Goal: Browse casually

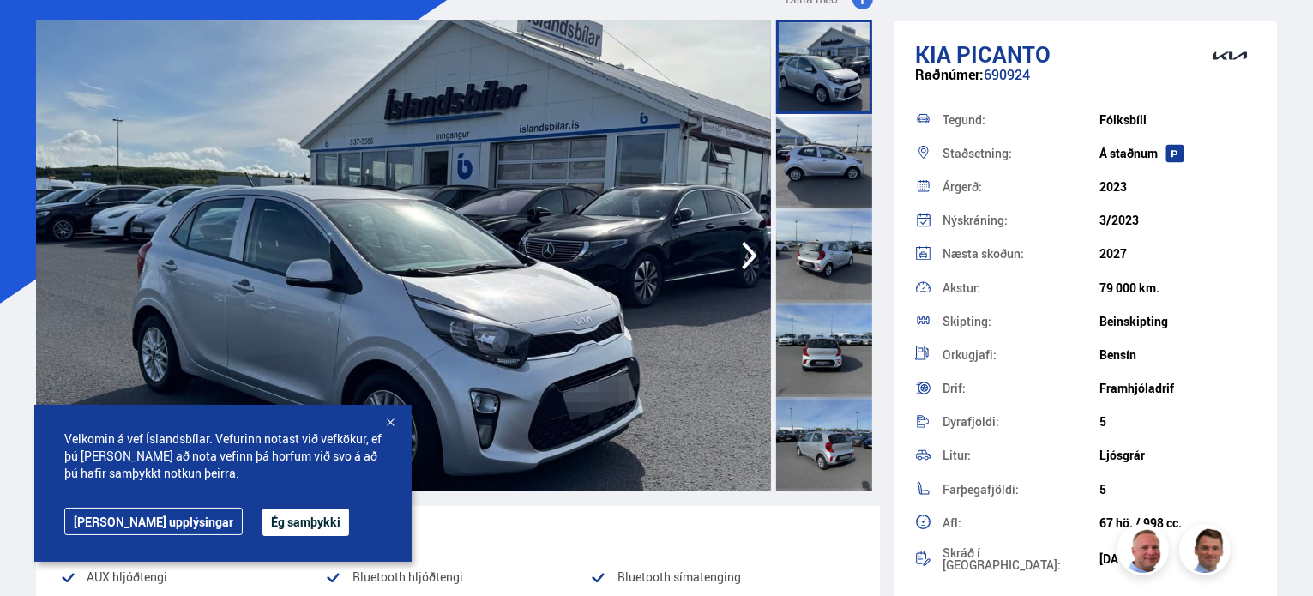
click at [748, 251] on icon "button" at bounding box center [749, 255] width 34 height 41
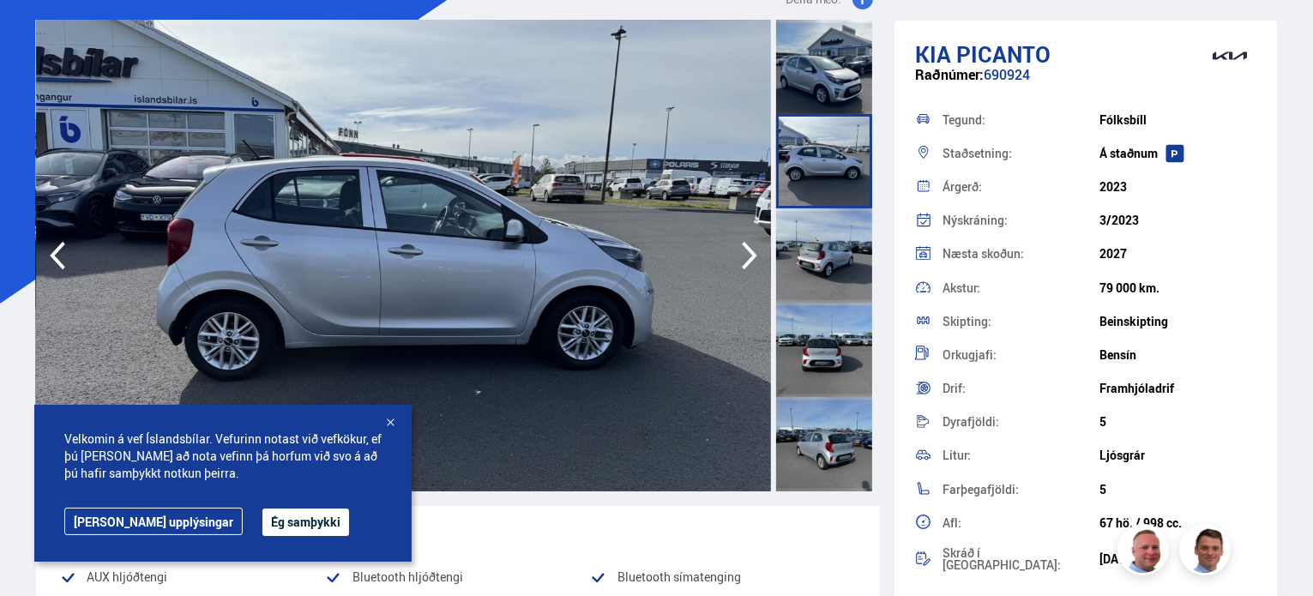
click at [748, 253] on icon "button" at bounding box center [749, 255] width 34 height 41
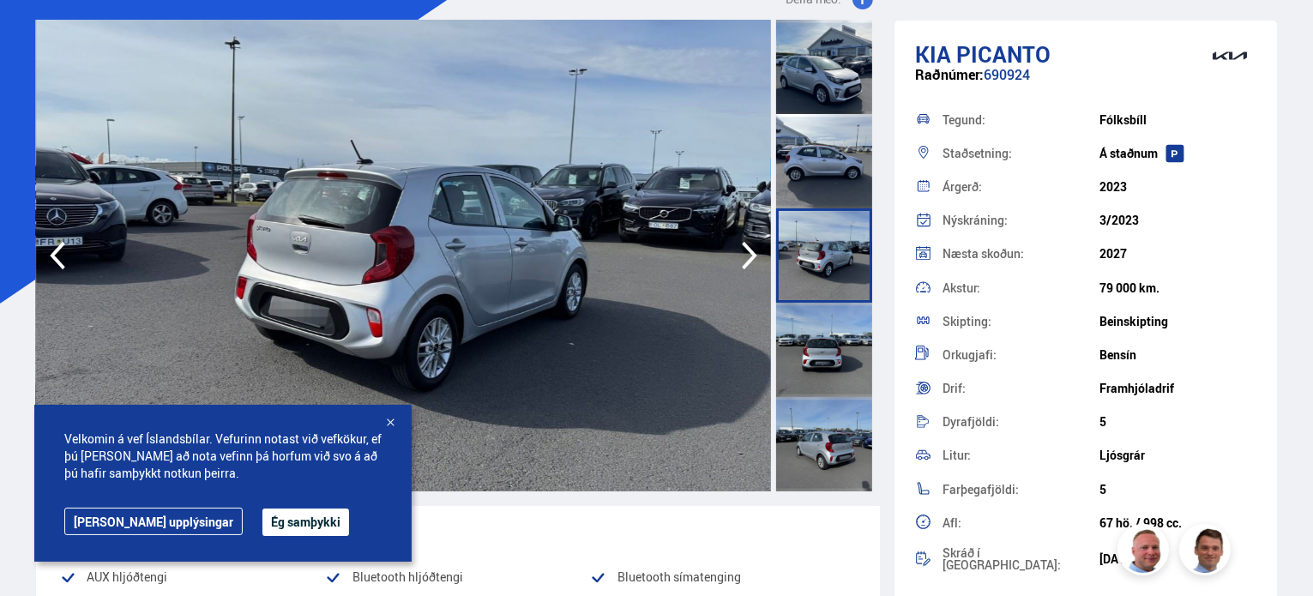
click at [749, 255] on icon "button" at bounding box center [749, 255] width 34 height 41
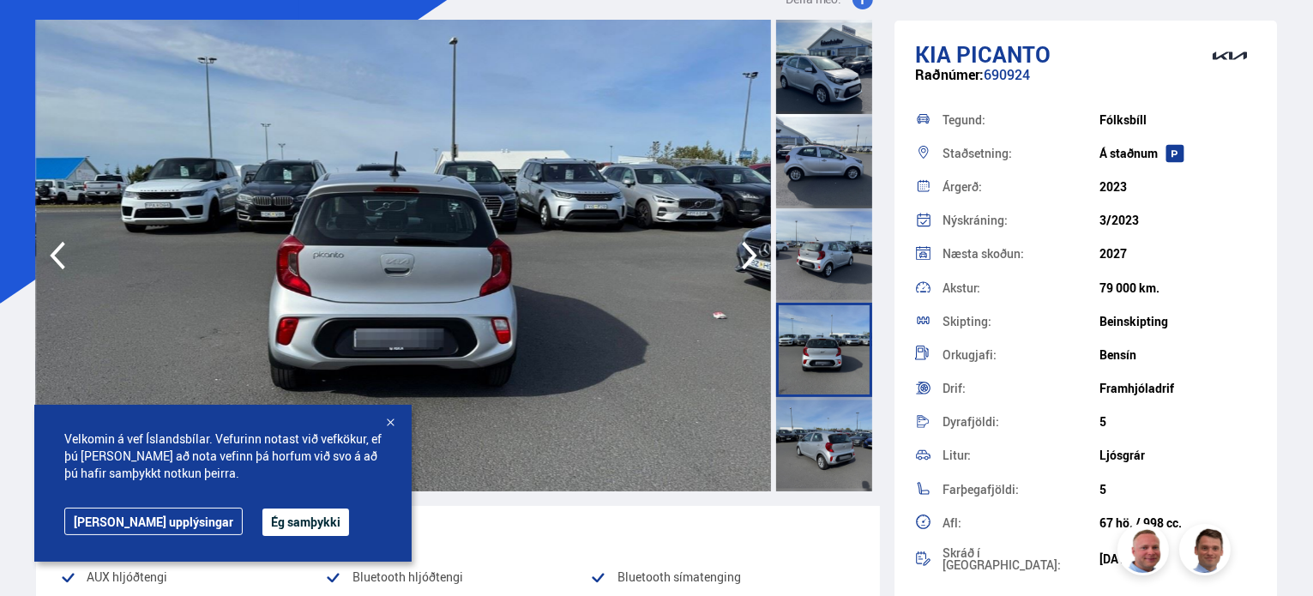
click at [749, 255] on icon "button" at bounding box center [749, 255] width 34 height 41
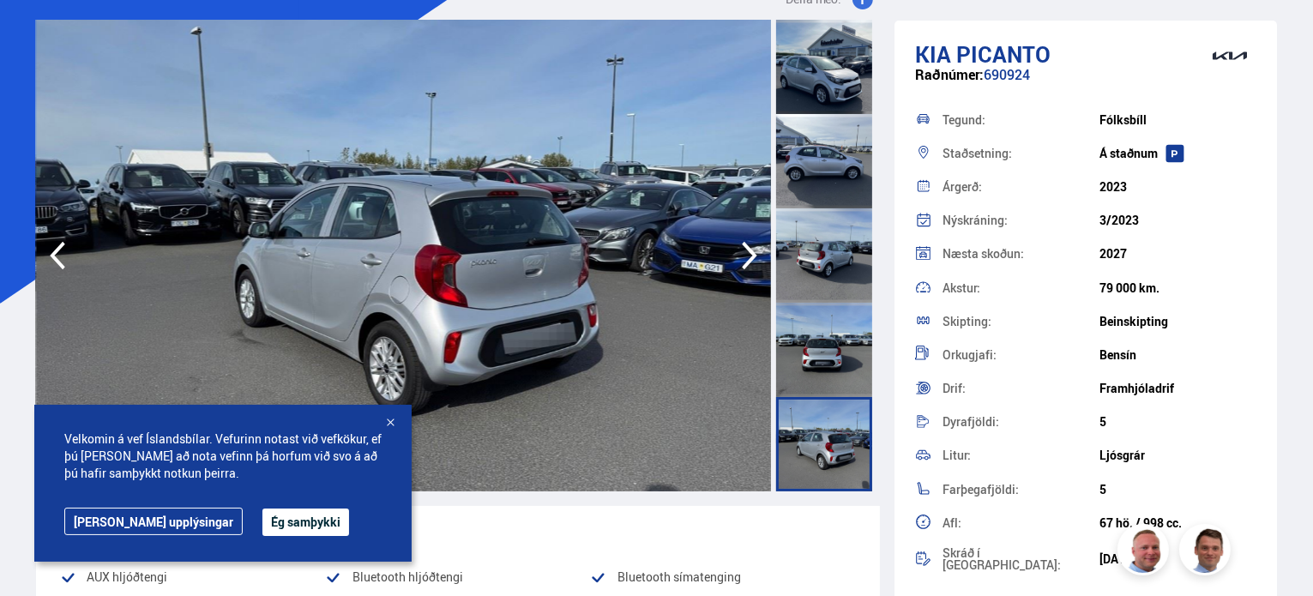
click at [753, 256] on icon "button" at bounding box center [749, 256] width 15 height 28
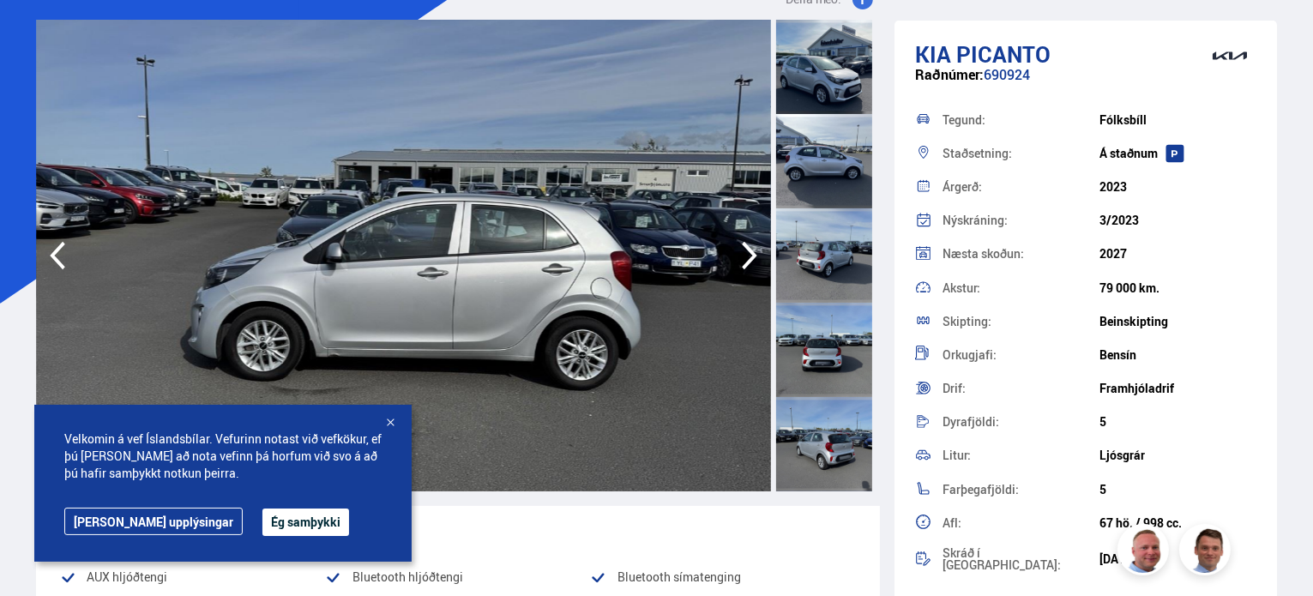
click at [753, 256] on icon "button" at bounding box center [749, 256] width 15 height 28
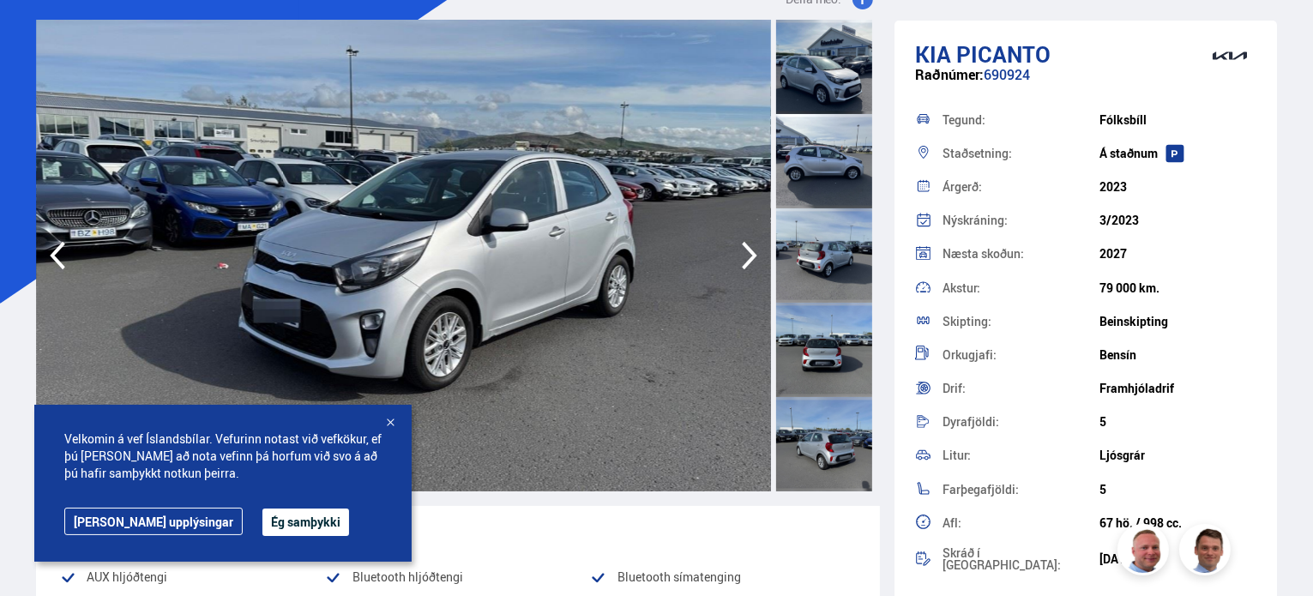
click at [753, 261] on icon "button" at bounding box center [749, 255] width 34 height 41
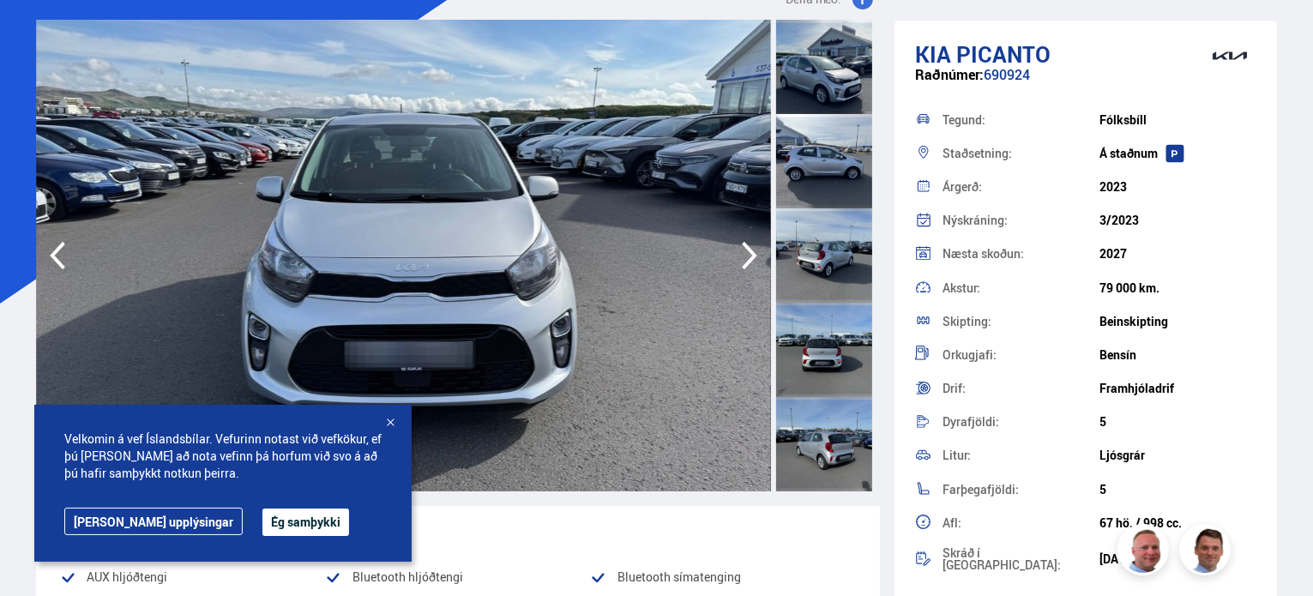
click at [753, 261] on icon "button" at bounding box center [749, 255] width 34 height 41
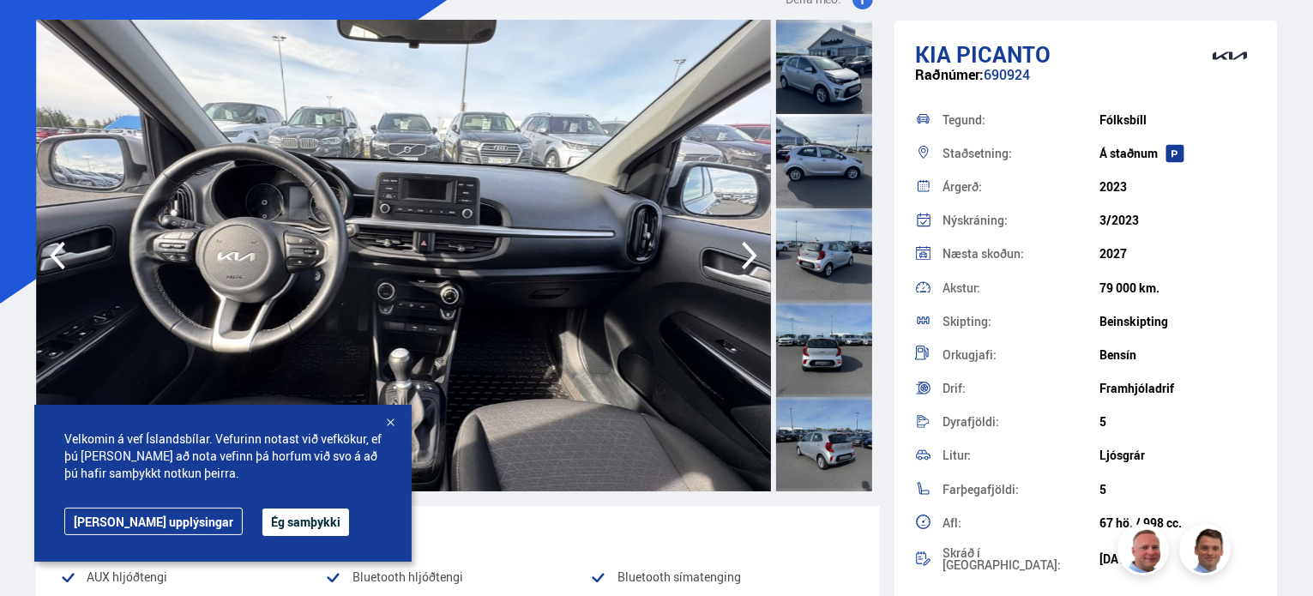
click at [390, 424] on div at bounding box center [390, 423] width 17 height 17
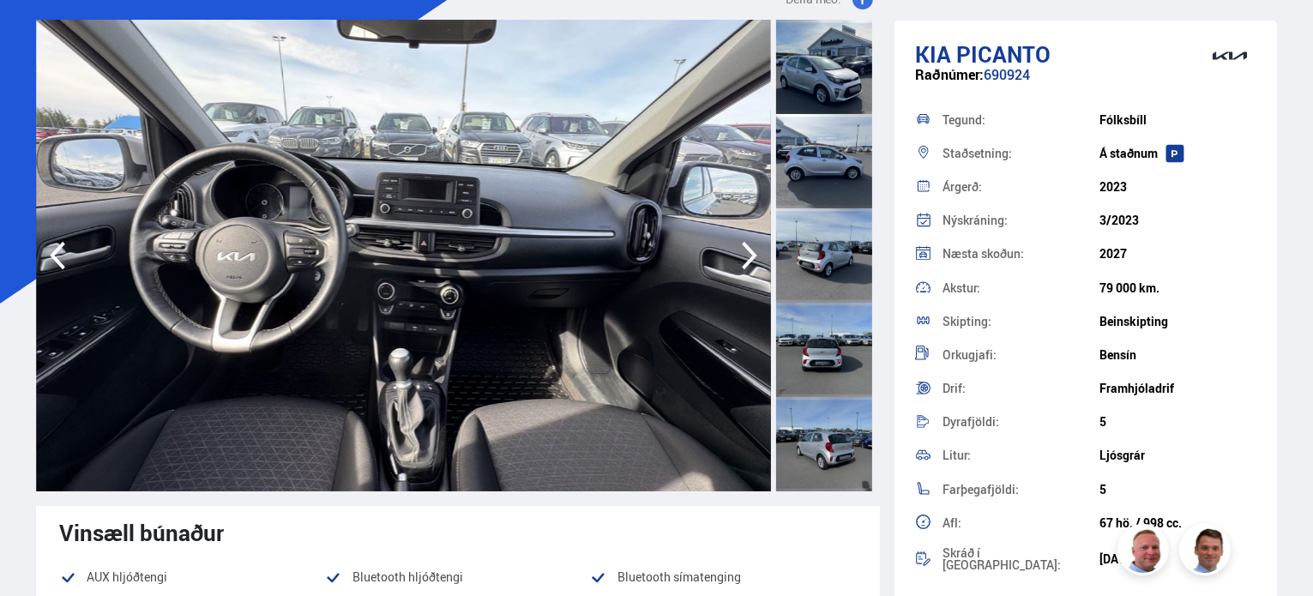
click at [751, 253] on icon "button" at bounding box center [749, 256] width 15 height 28
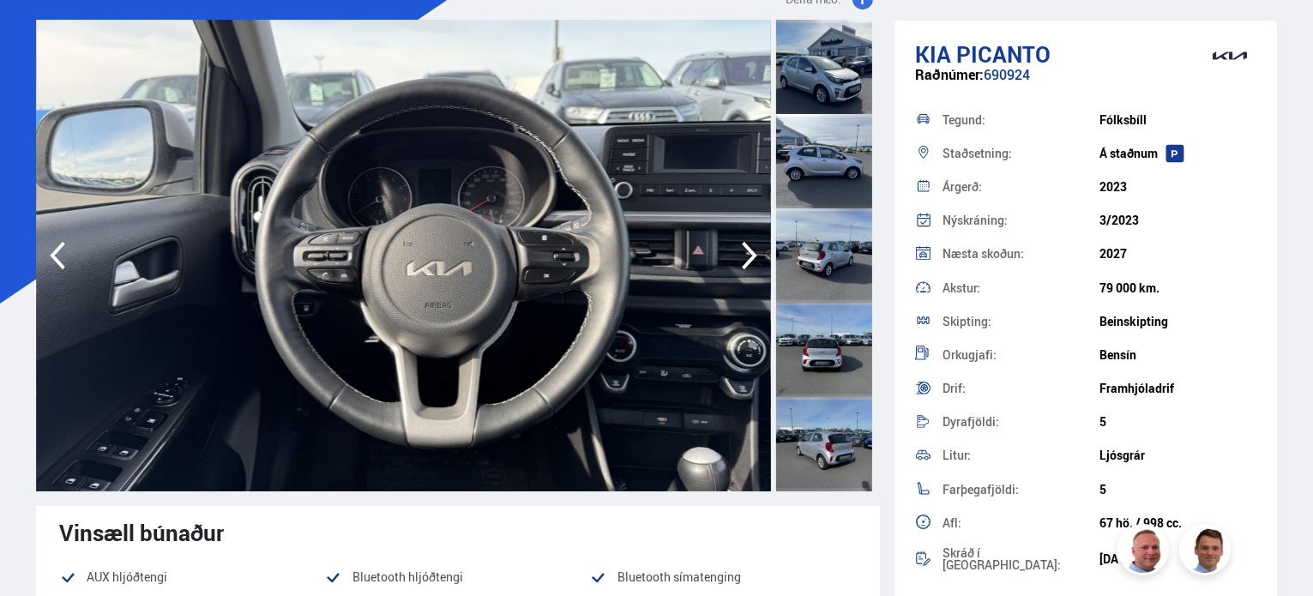
click at [751, 253] on icon "button" at bounding box center [749, 256] width 15 height 28
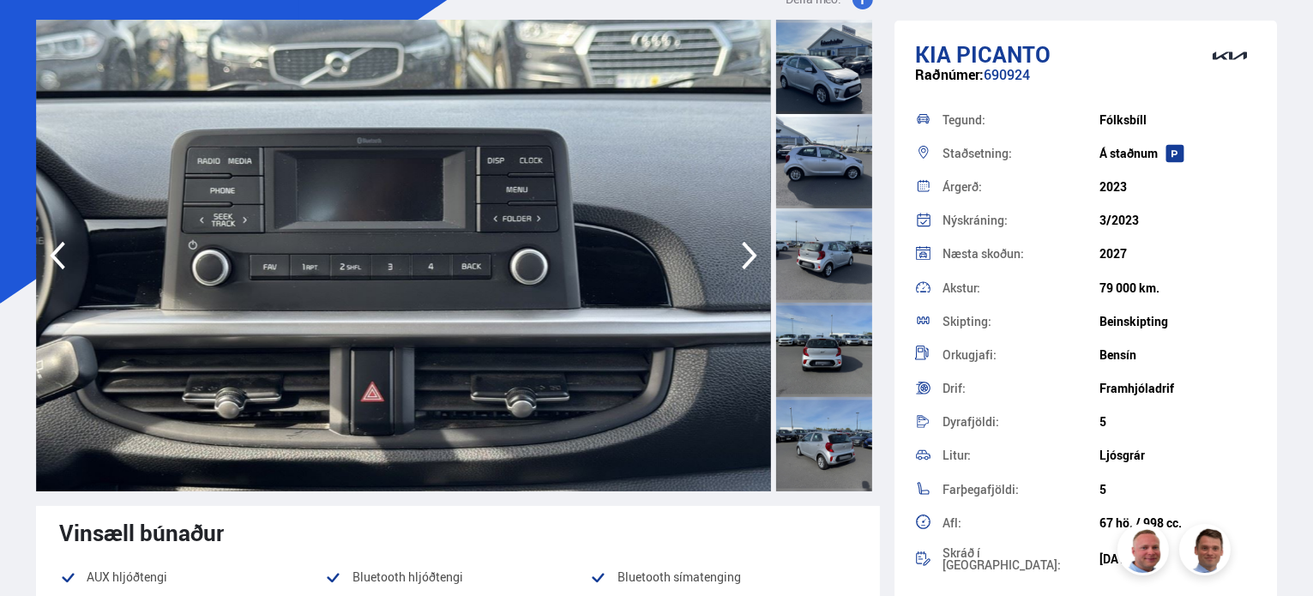
click at [754, 255] on icon "button" at bounding box center [749, 256] width 15 height 28
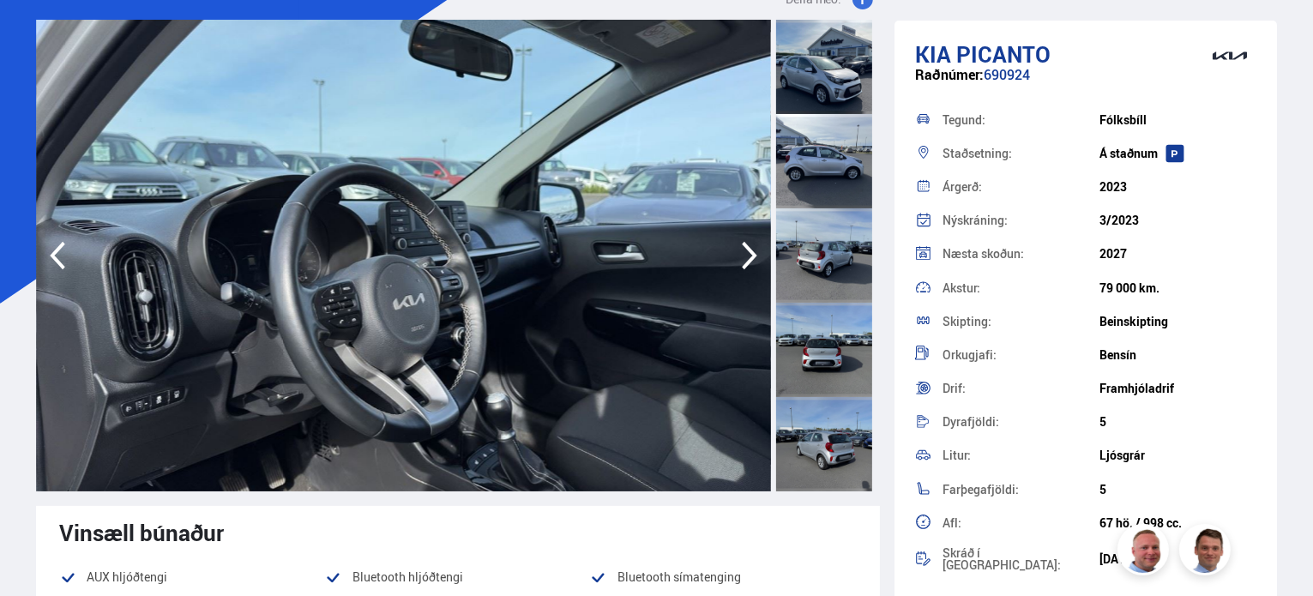
click at [754, 255] on icon "button" at bounding box center [749, 256] width 15 height 28
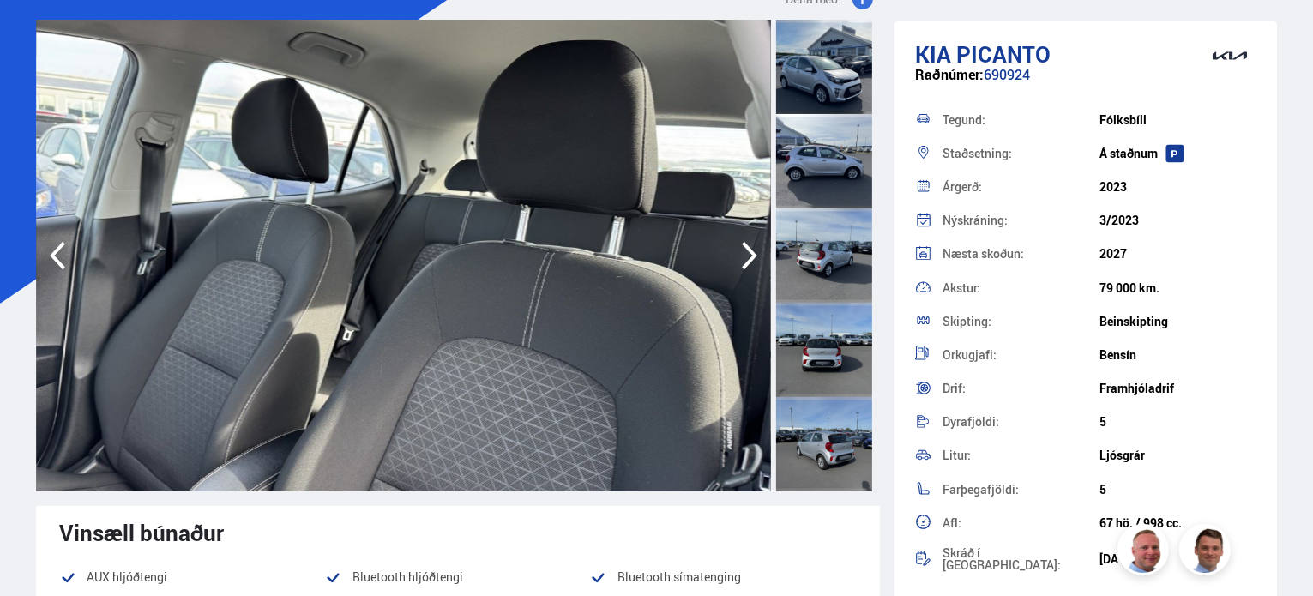
click at [754, 255] on icon "button" at bounding box center [749, 256] width 15 height 28
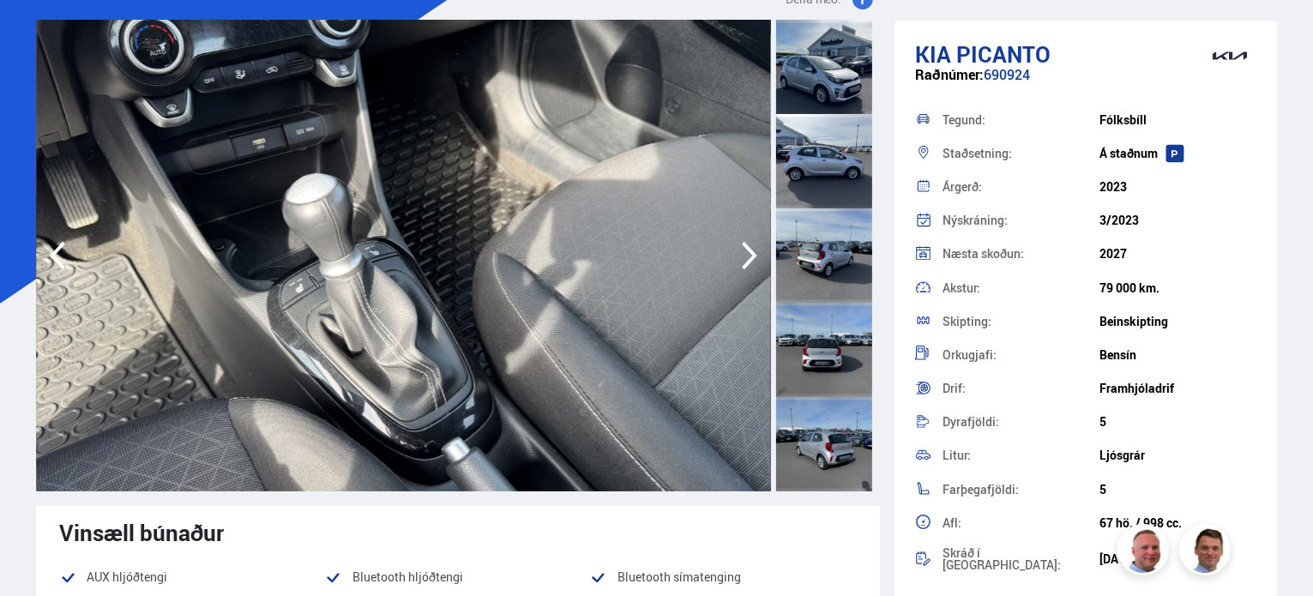
click at [754, 255] on icon "button" at bounding box center [749, 256] width 15 height 28
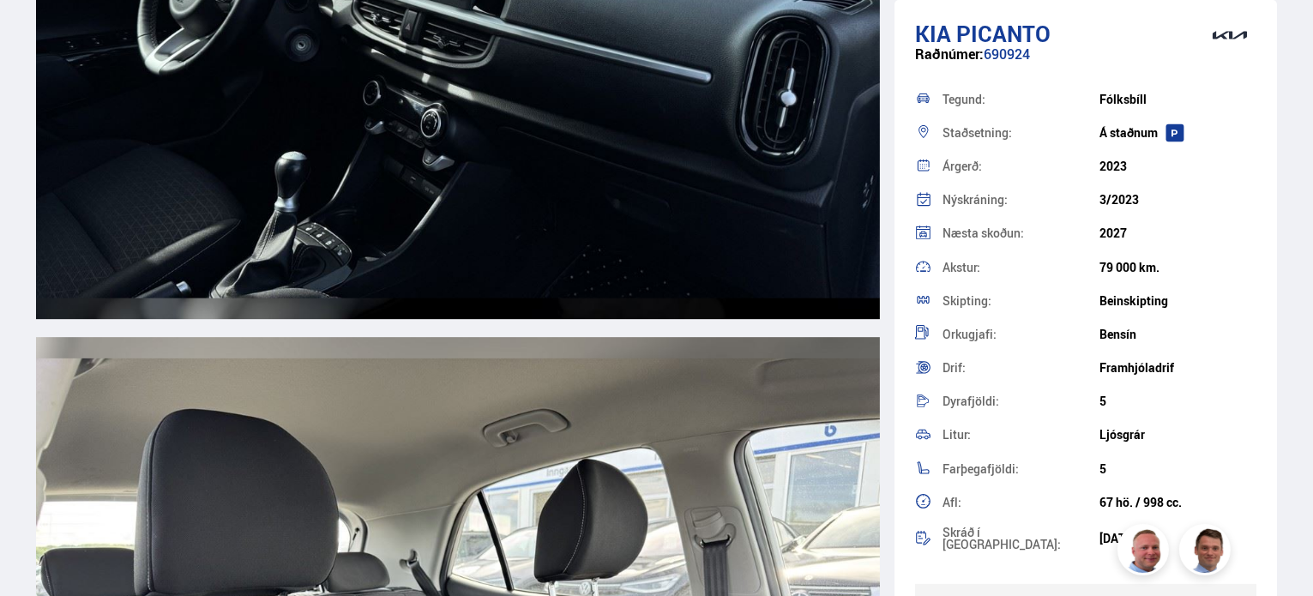
scroll to position [11684, 0]
